Goal: Obtain resource: Download file/media

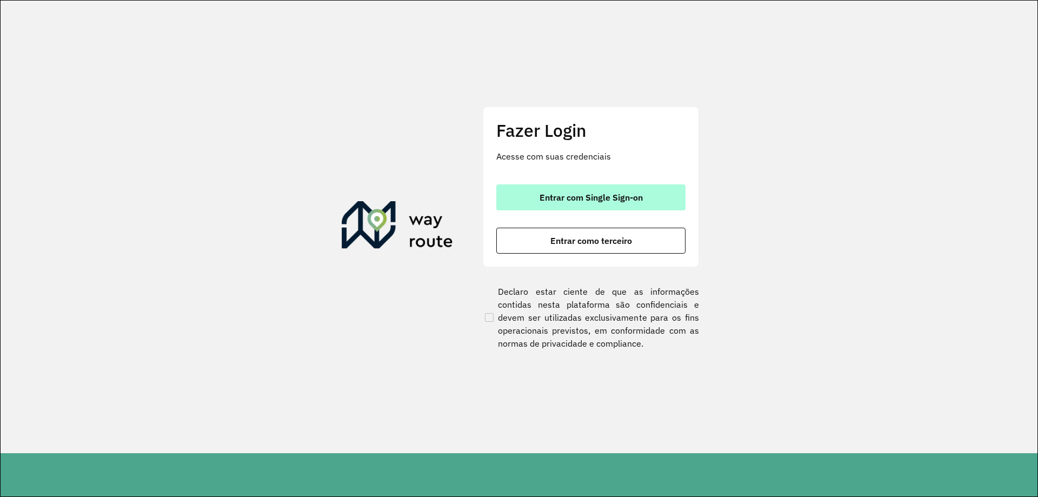
click at [665, 191] on button "Entrar com Single Sign-on" at bounding box center [590, 197] width 189 height 26
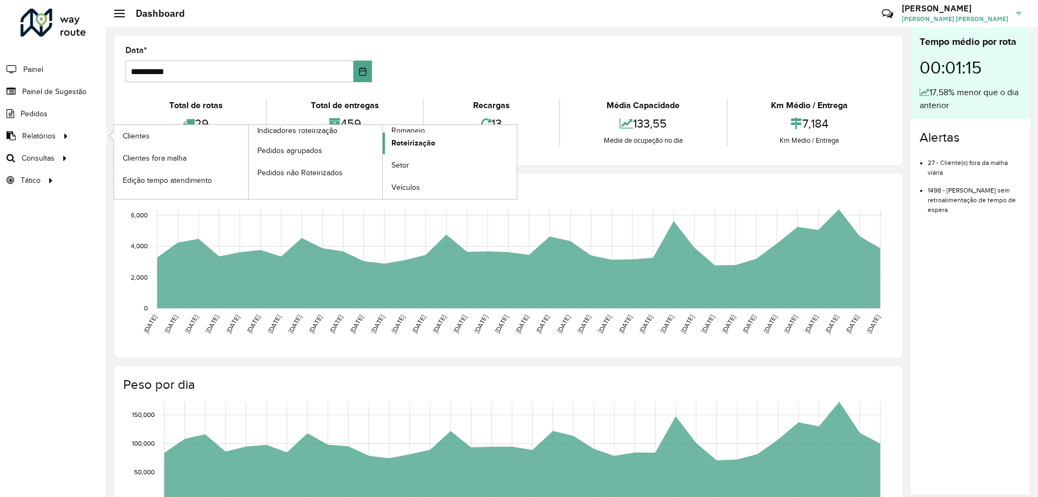
click at [404, 142] on span "Roteirização" at bounding box center [413, 142] width 44 height 11
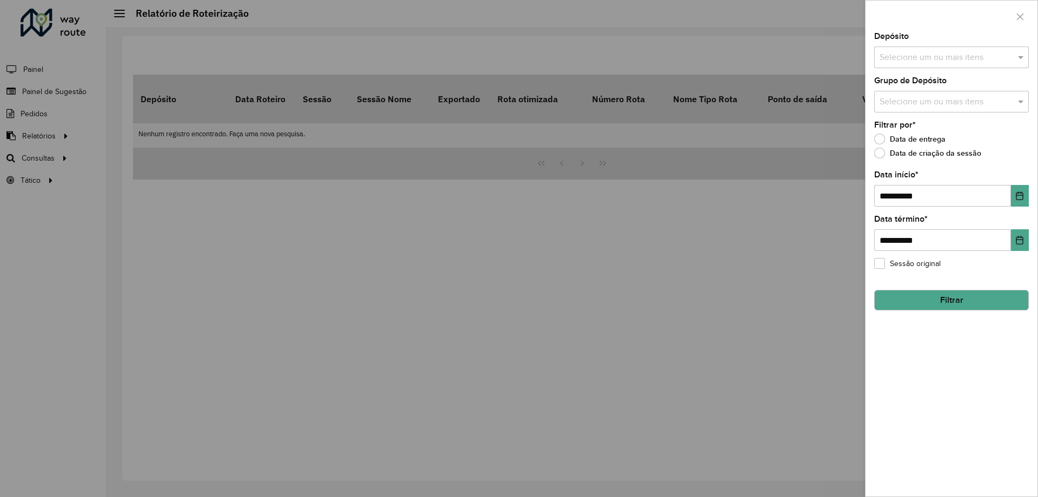
click at [952, 50] on div "Selecione um ou mais itens" at bounding box center [951, 57] width 155 height 22
click at [922, 113] on div "CDD [GEOGRAPHIC_DATA]" at bounding box center [950, 111] width 153 height 18
click at [1018, 57] on span at bounding box center [1022, 57] width 14 height 13
click at [1002, 96] on input "text" at bounding box center [945, 102] width 138 height 13
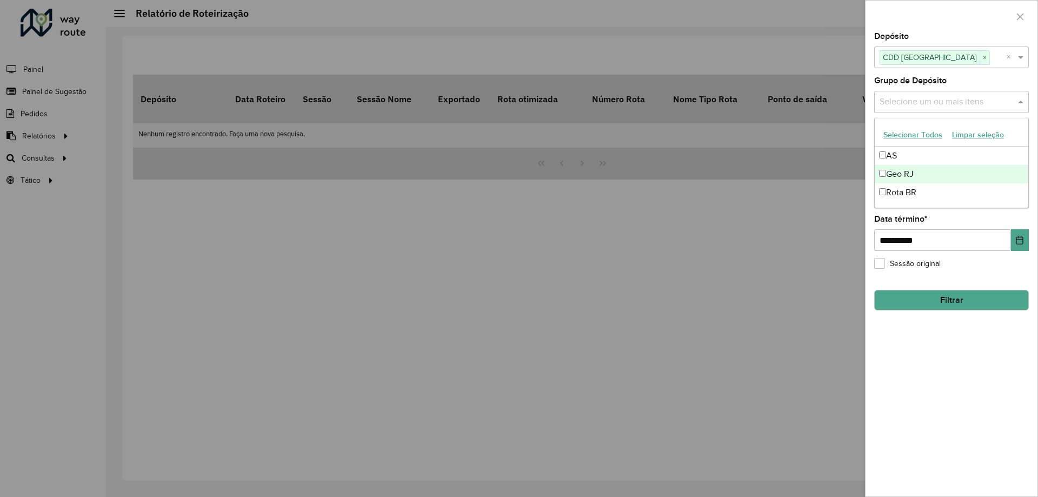
click at [904, 178] on div "Geo RJ" at bounding box center [950, 174] width 153 height 18
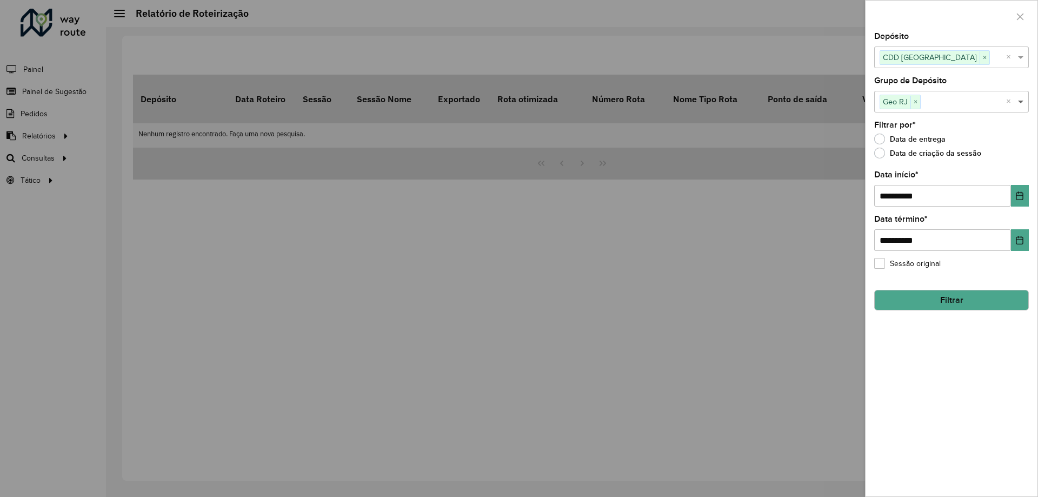
click at [1024, 103] on span at bounding box center [1022, 101] width 14 height 13
click at [966, 302] on button "Filtrar" at bounding box center [951, 300] width 155 height 21
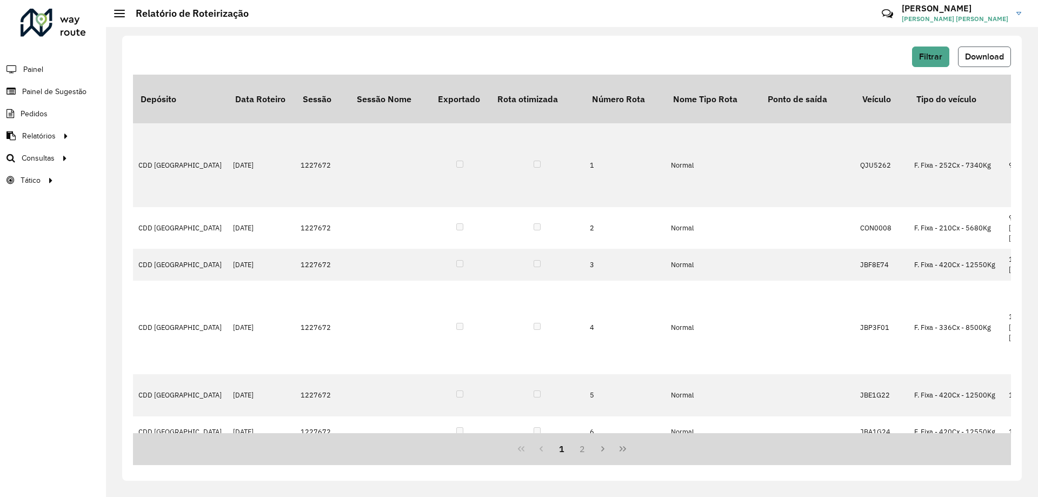
click at [981, 64] on button "Download" at bounding box center [984, 56] width 53 height 21
click at [1002, 50] on button "Download" at bounding box center [984, 56] width 53 height 21
click at [930, 55] on span "Filtrar" at bounding box center [930, 56] width 23 height 9
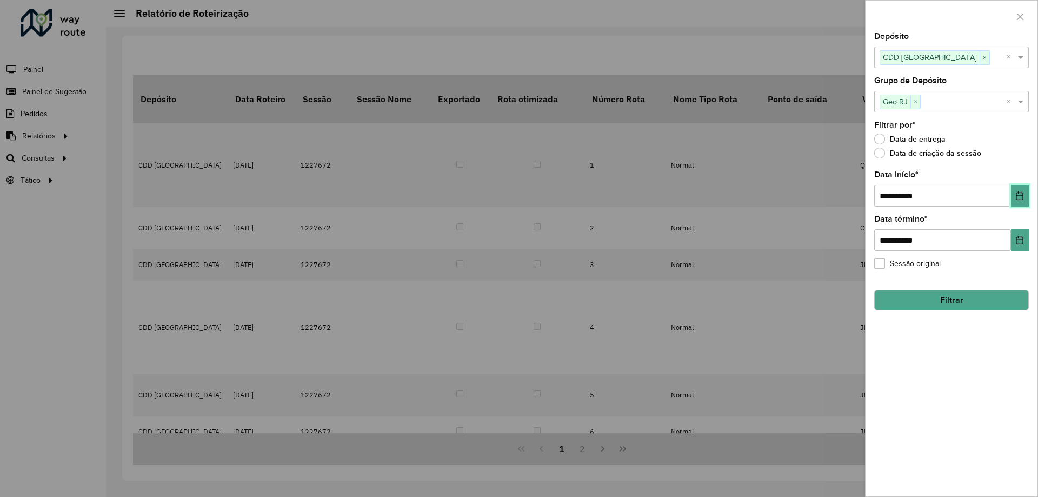
click at [1014, 195] on button "Choose Date" at bounding box center [1019, 196] width 18 height 22
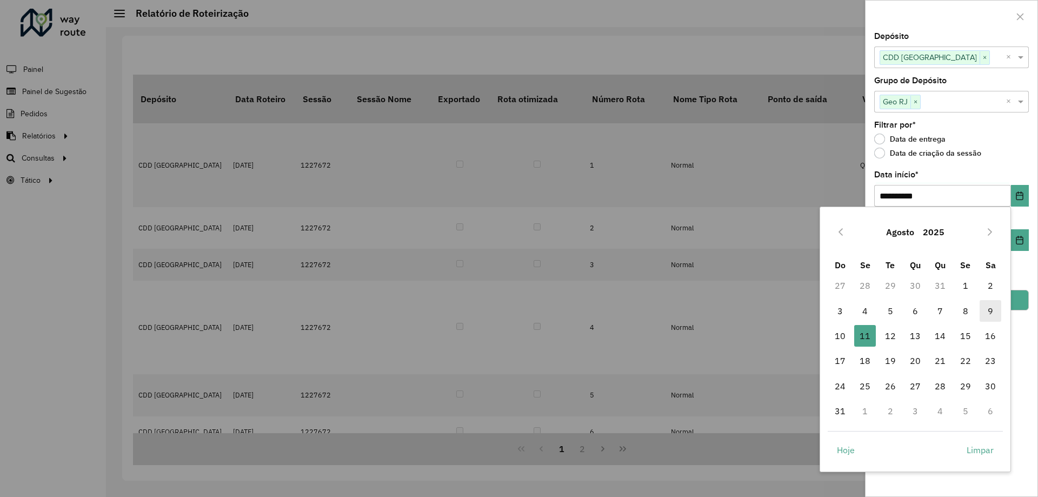
click at [990, 310] on span "9" at bounding box center [990, 311] width 22 height 22
type input "**********"
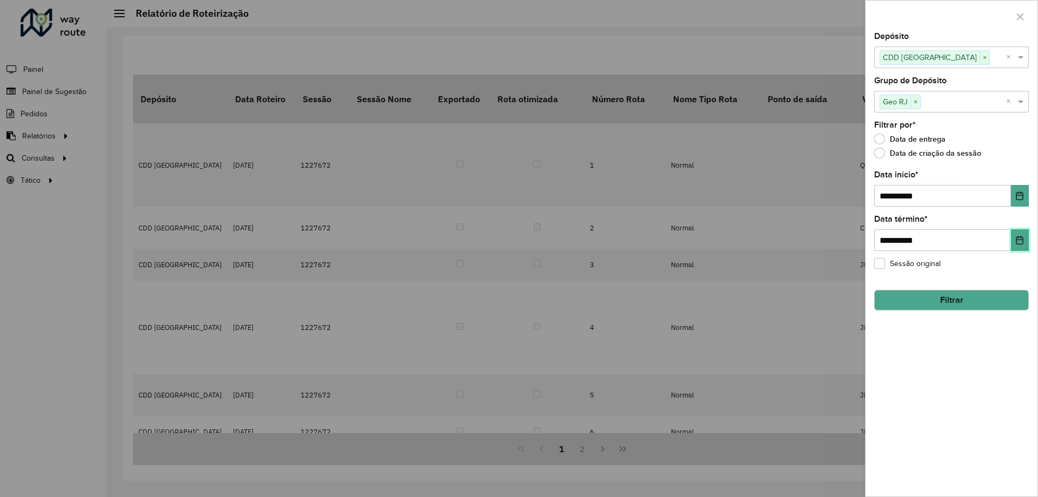
click at [1021, 235] on button "Choose Date" at bounding box center [1019, 240] width 18 height 22
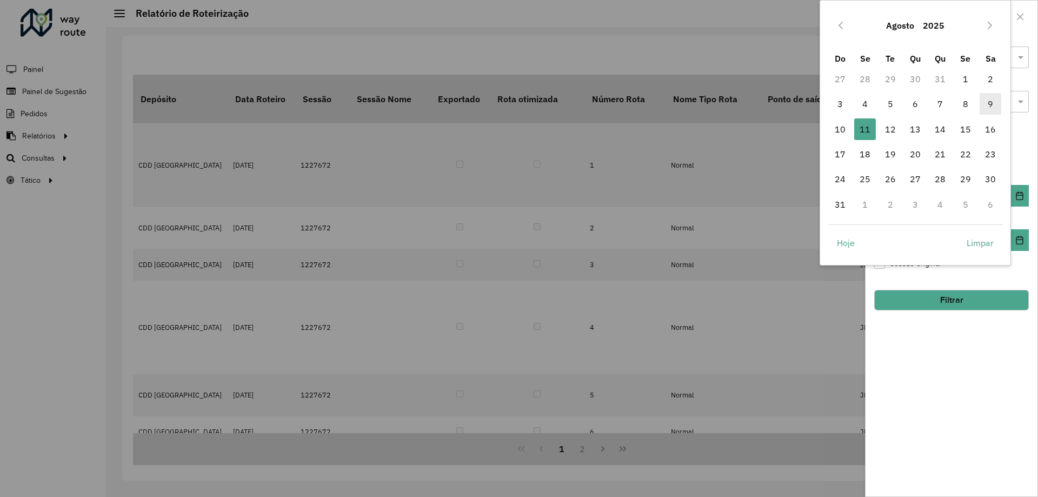
click at [989, 104] on span "9" at bounding box center [990, 104] width 22 height 22
type input "**********"
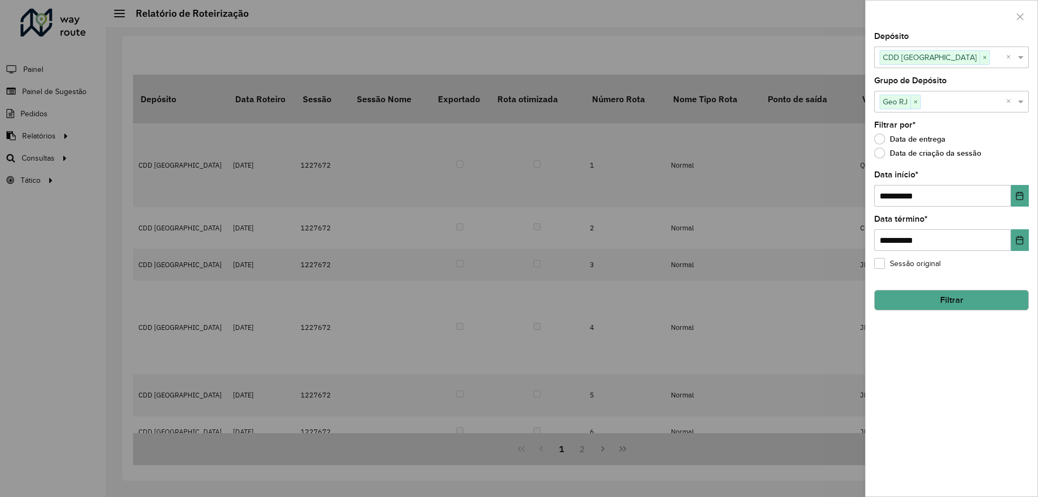
click at [978, 294] on button "Filtrar" at bounding box center [951, 300] width 155 height 21
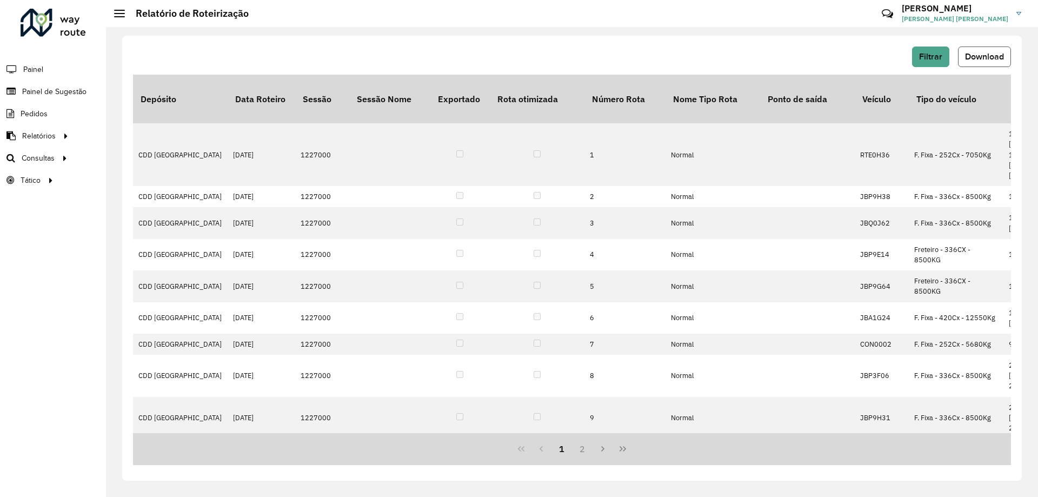
click at [985, 51] on button "Download" at bounding box center [984, 56] width 53 height 21
